Goal: Information Seeking & Learning: Learn about a topic

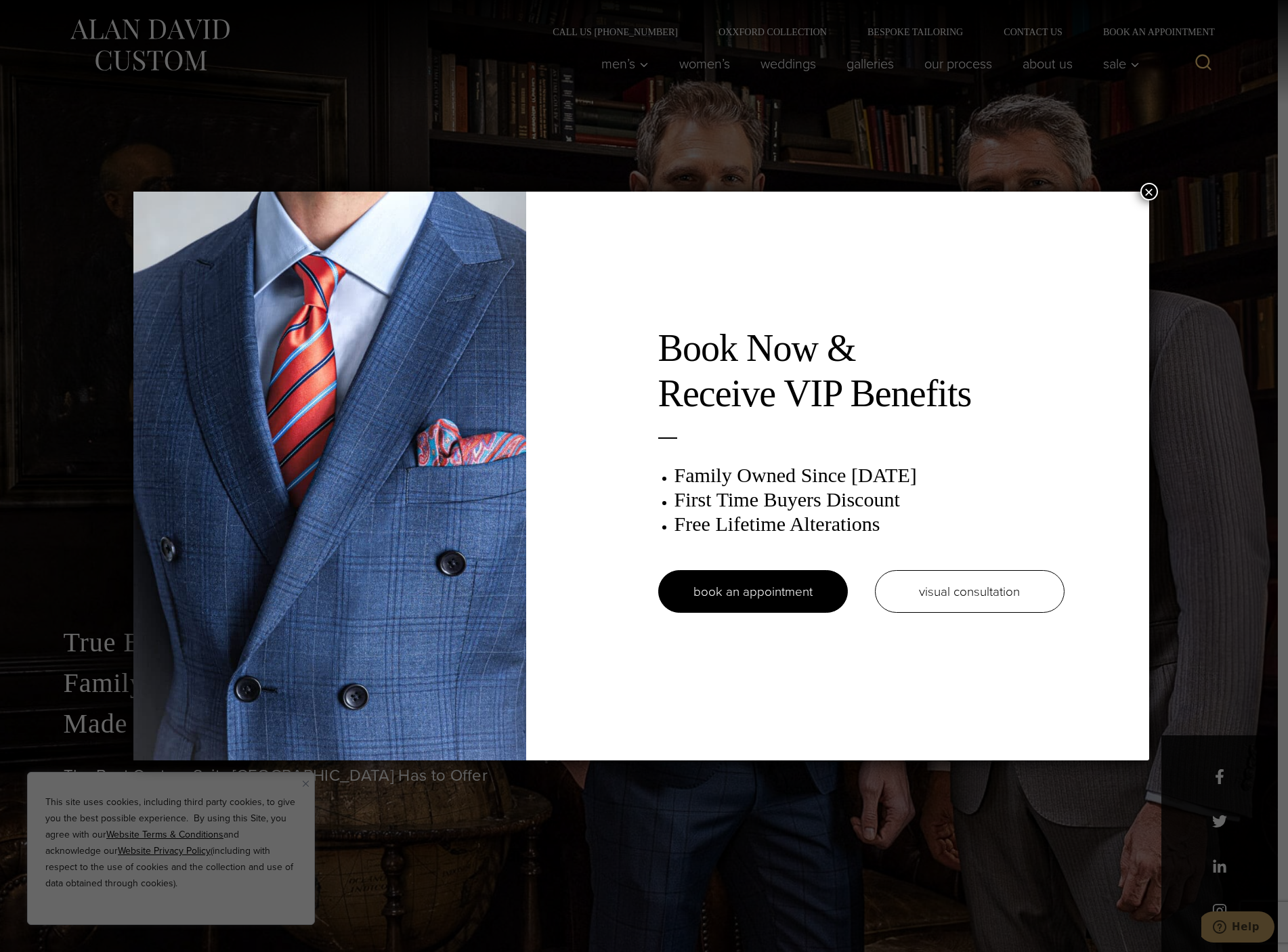
click at [1152, 304] on div "Book Now & Receive VIP Benefits Family Owned Since 1913 First Time Buyers Disco…" at bounding box center [644, 476] width 1288 height 952
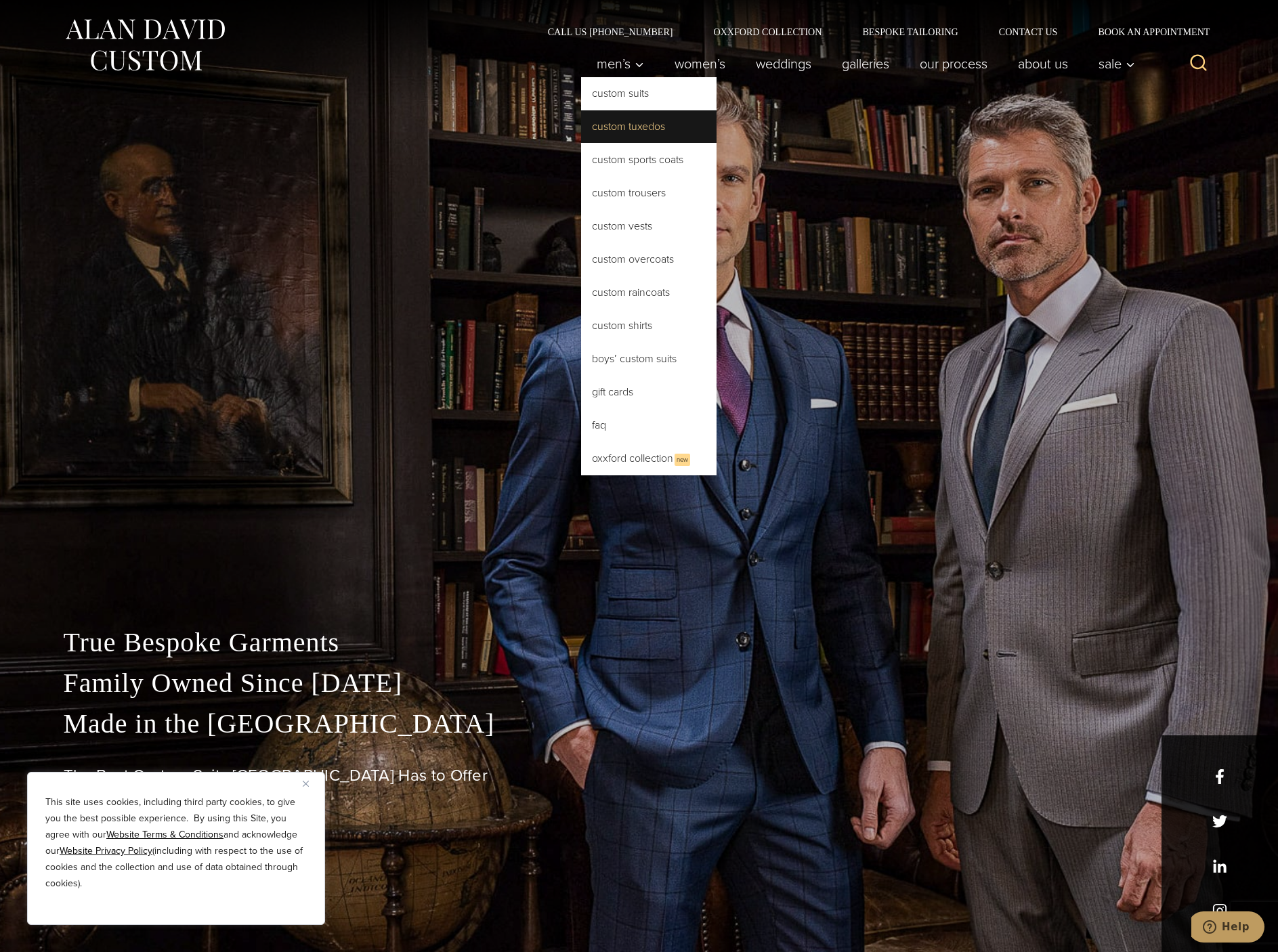
click at [619, 126] on link "Custom Tuxedos" at bounding box center [648, 126] width 135 height 33
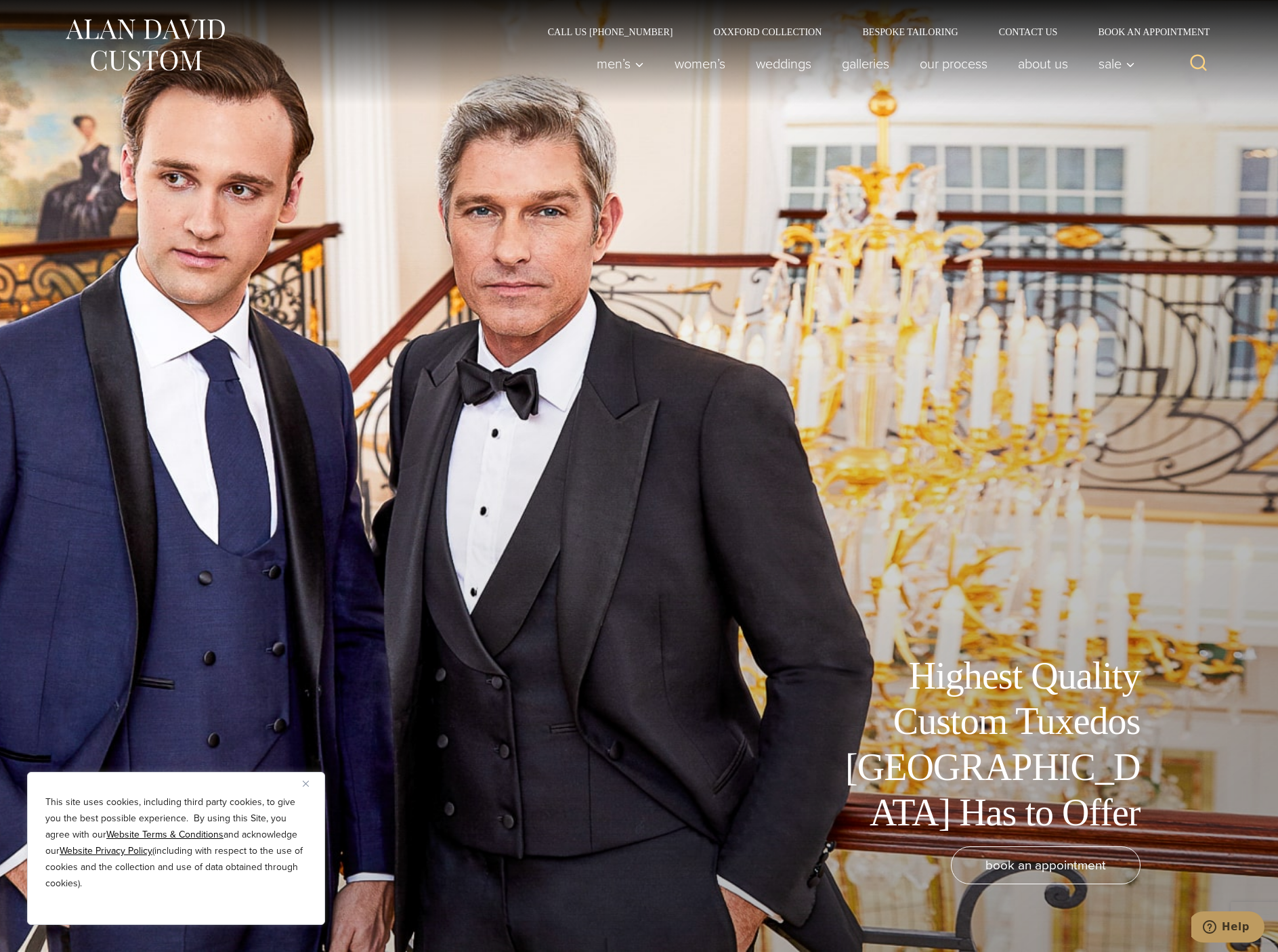
click at [301, 790] on div "This site uses cookies, including third party cookies, to give you the best pos…" at bounding box center [175, 848] width 298 height 153
click at [305, 787] on button "Close" at bounding box center [311, 783] width 16 height 16
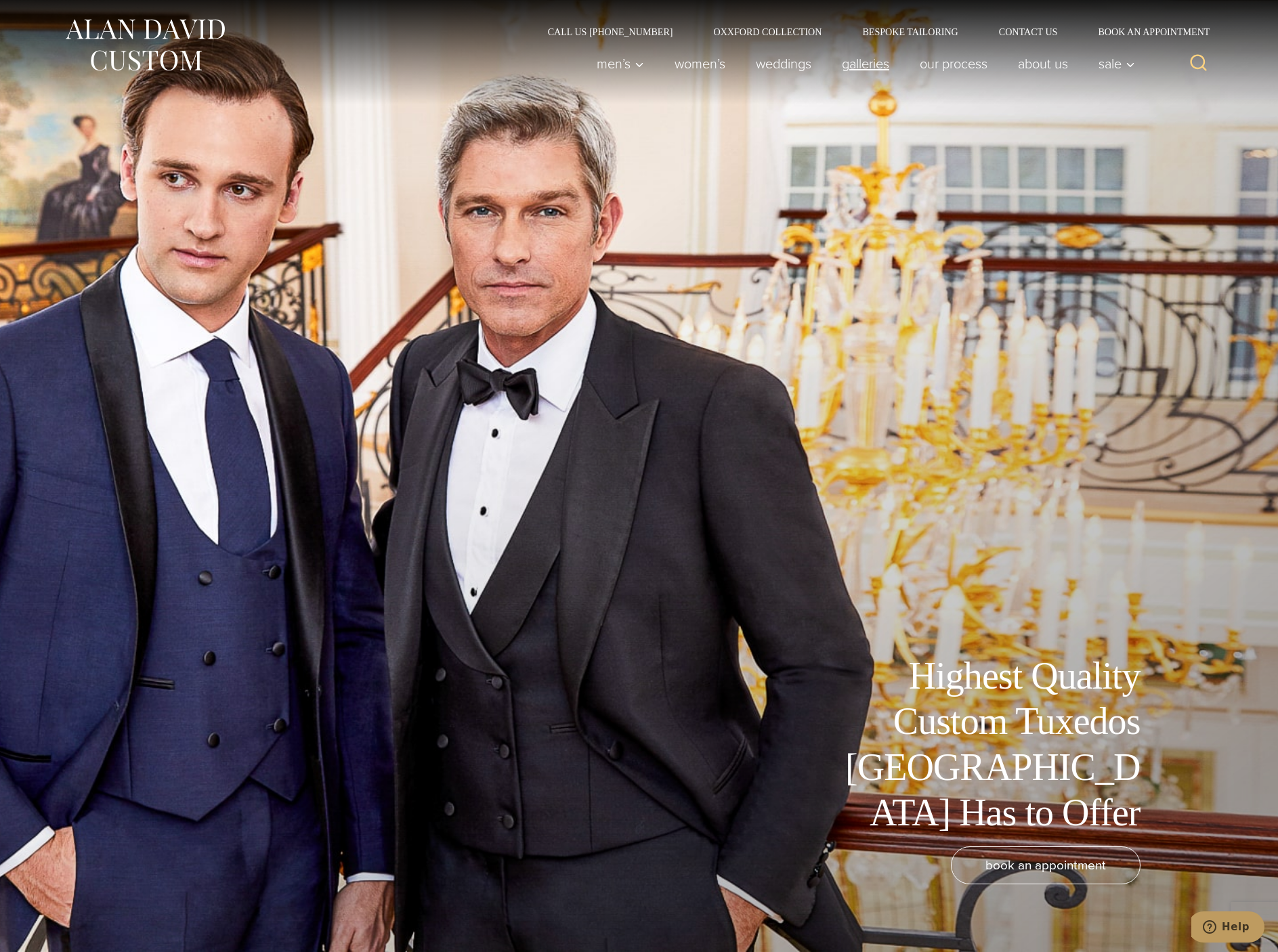
click at [873, 60] on link "Galleries" at bounding box center [866, 63] width 78 height 27
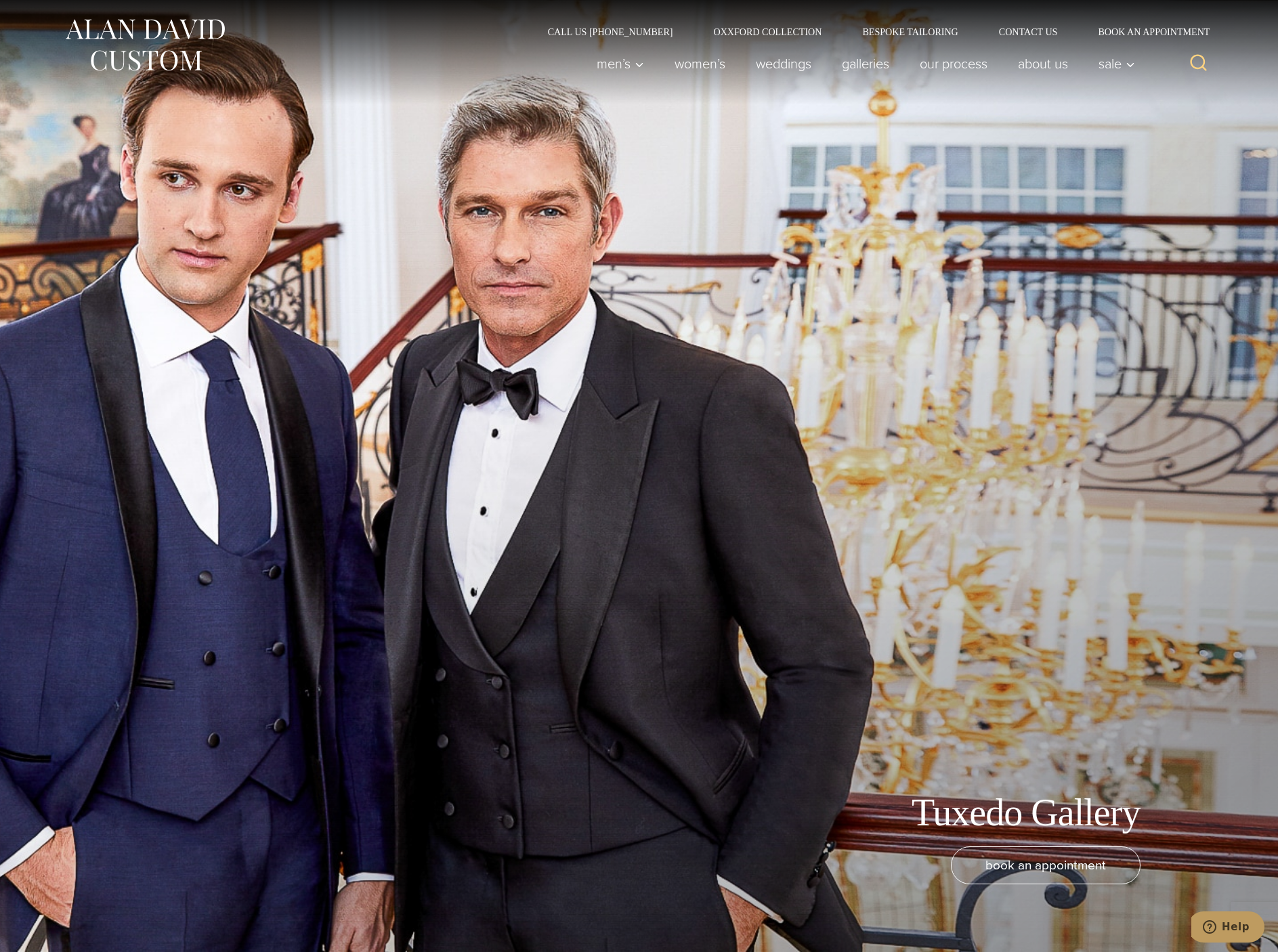
scroll to position [406, 0]
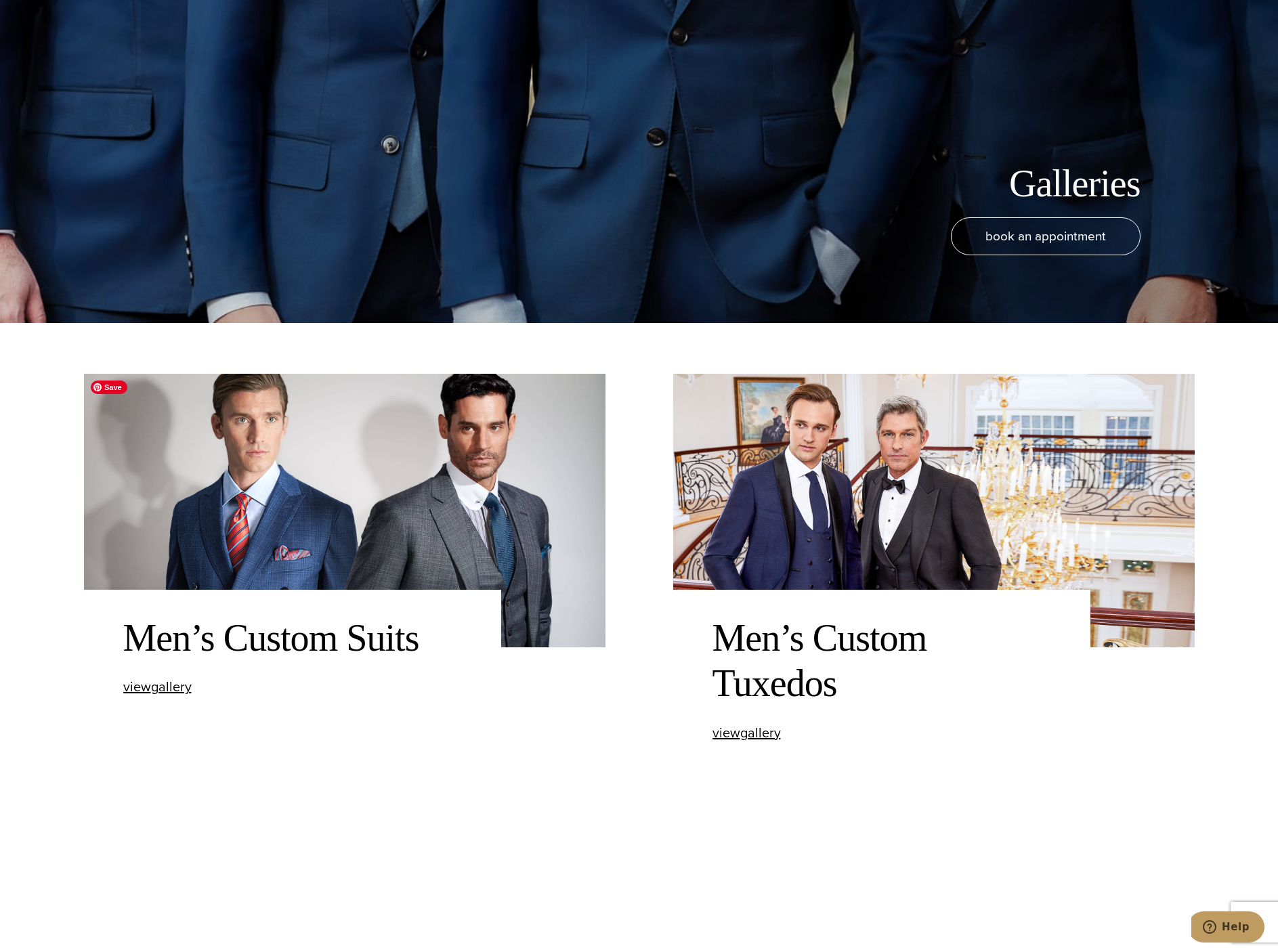
scroll to position [948, 0]
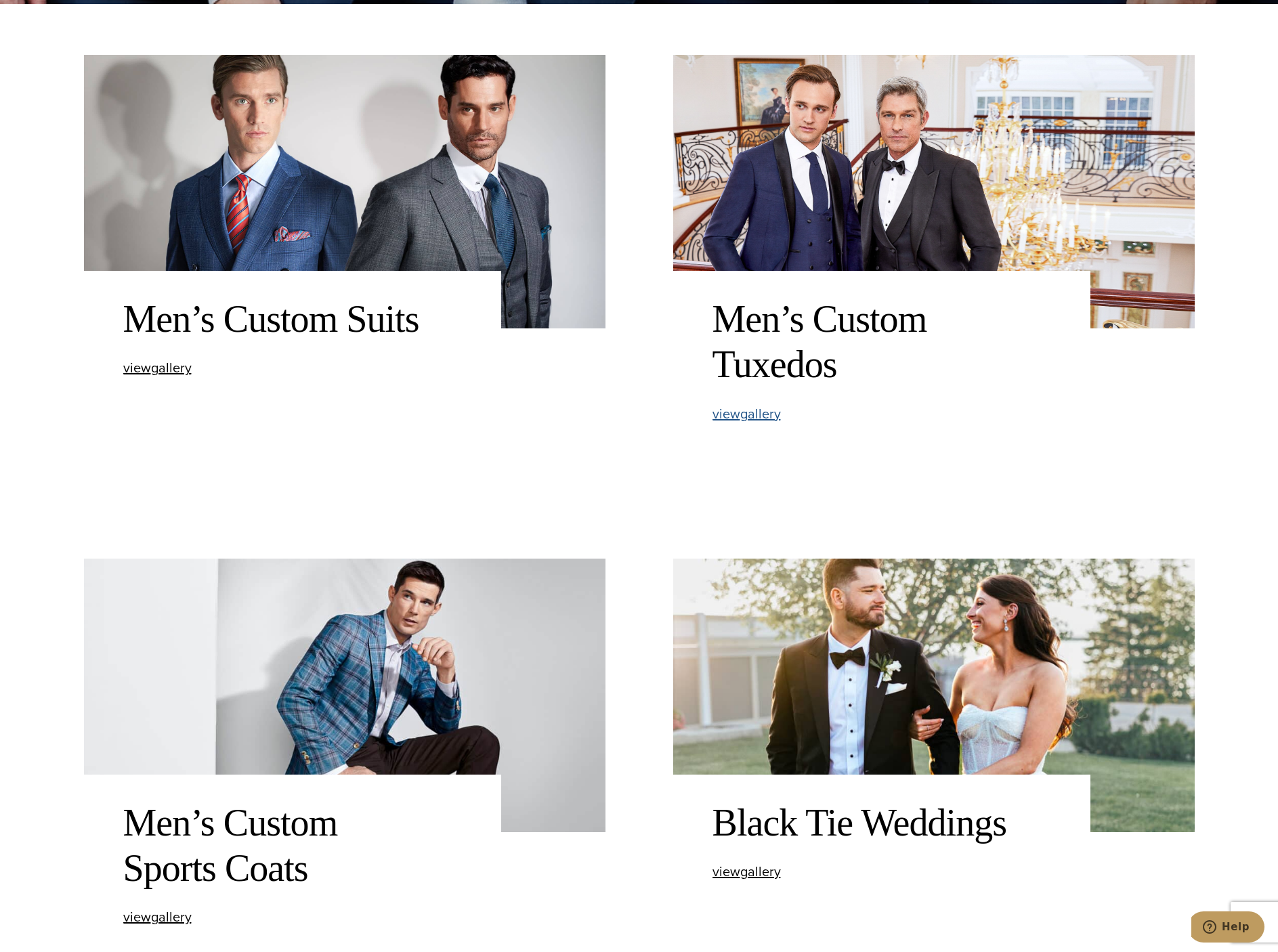
click at [744, 417] on span "view Men’s Custom Tuxedos gallery" at bounding box center [746, 414] width 68 height 20
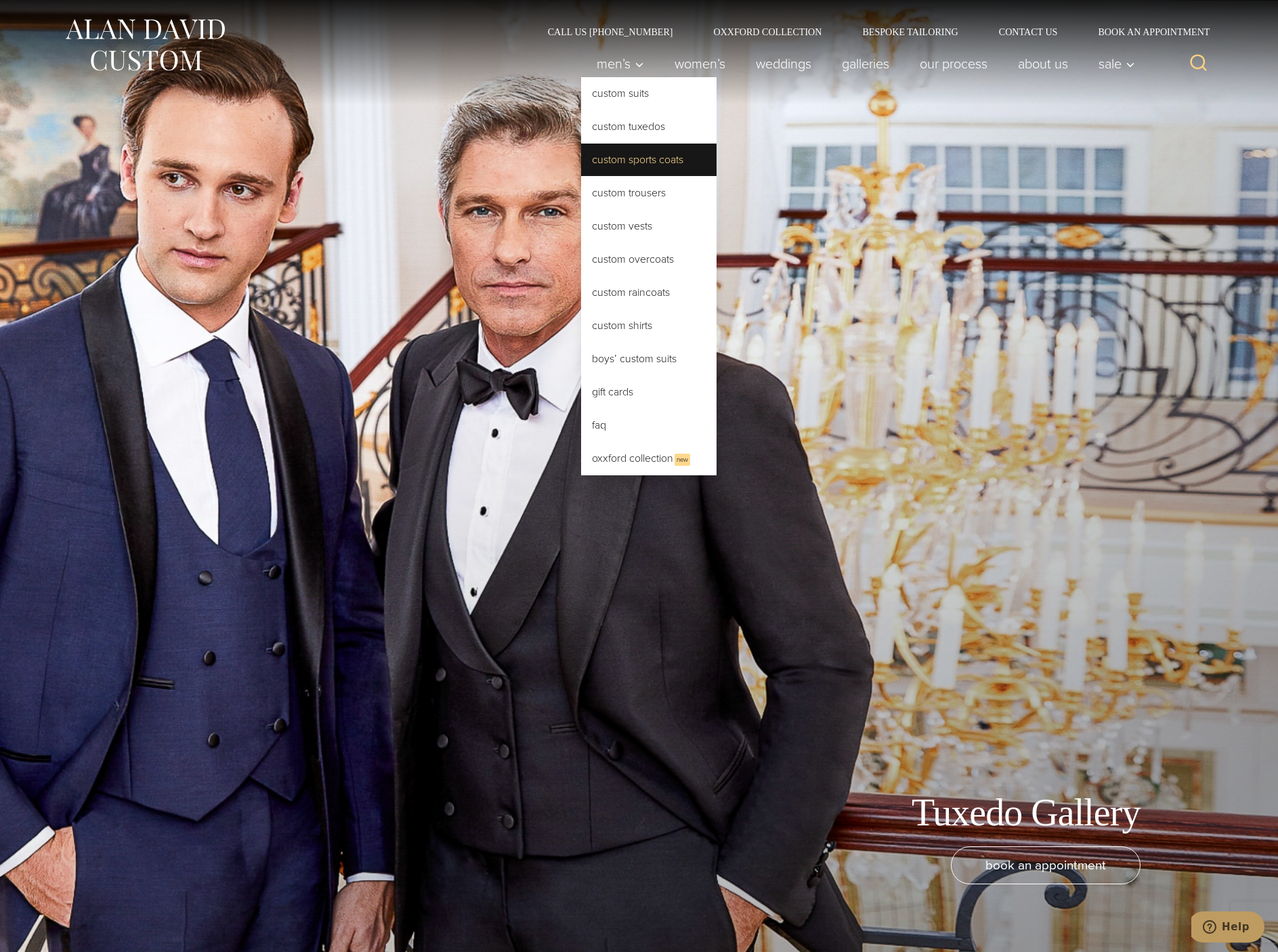
click at [626, 164] on link "Custom Sports Coats" at bounding box center [648, 159] width 135 height 33
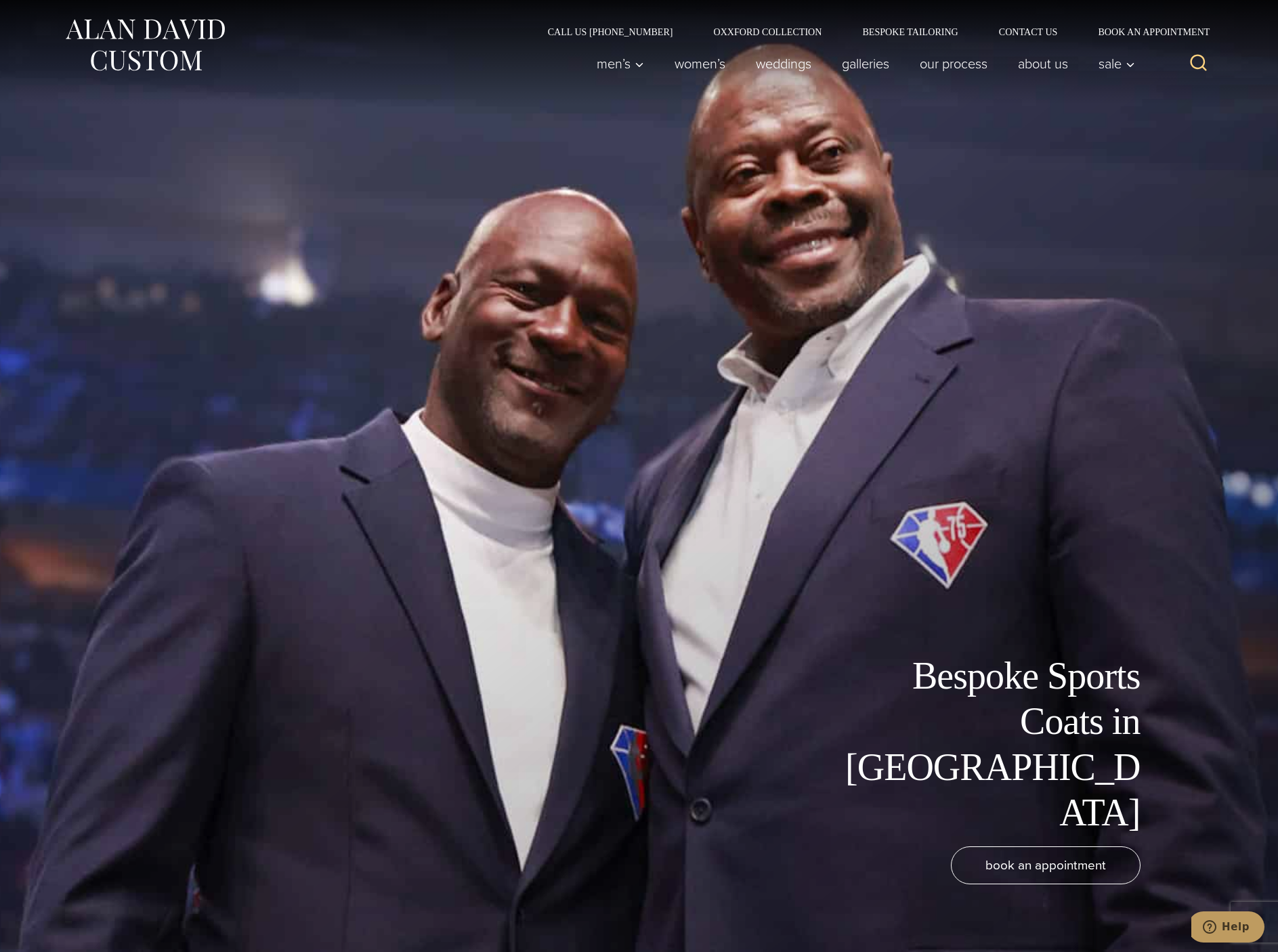
click at [186, 256] on div "Bespoke Sports Coats in [GEOGRAPHIC_DATA] book an appointment" at bounding box center [639, 476] width 1111 height 952
